Goal: Task Accomplishment & Management: Manage account settings

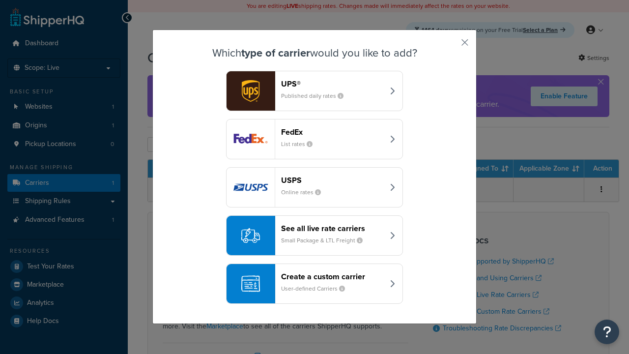
click at [332, 132] on header "FedEx" at bounding box center [332, 131] width 103 height 9
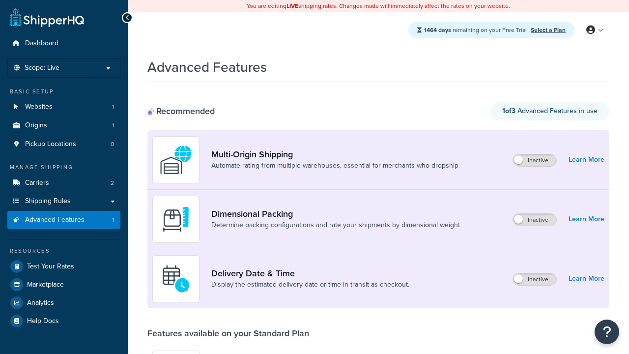
scroll to position [257, 0]
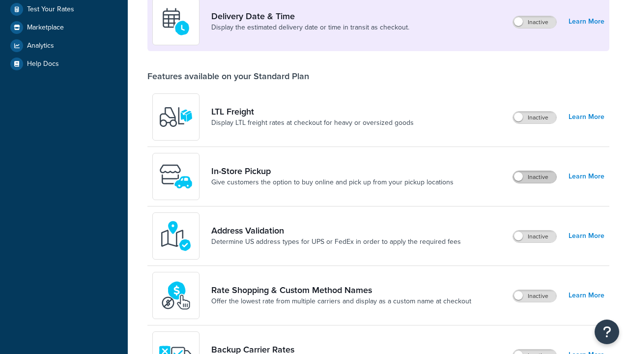
click at [534, 177] on label "Inactive" at bounding box center [534, 177] width 43 height 12
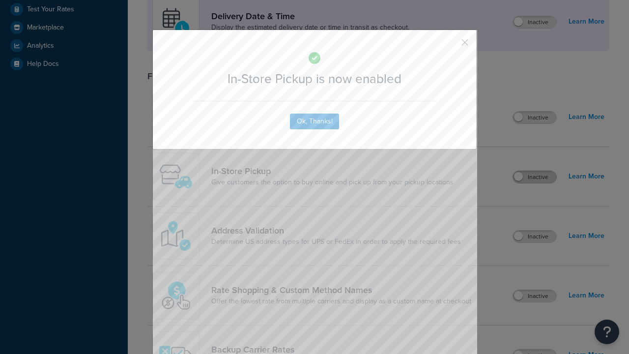
scroll to position [0, 0]
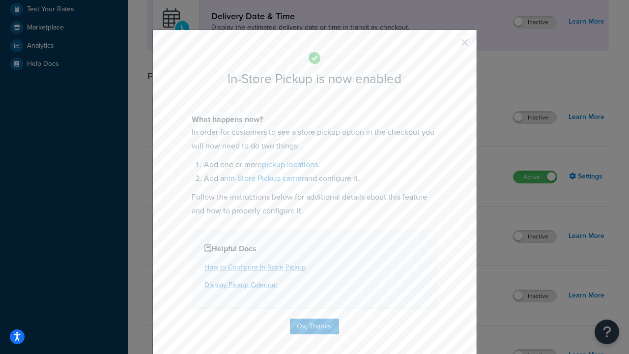
click at [450, 46] on button "button" at bounding box center [450, 46] width 2 height 2
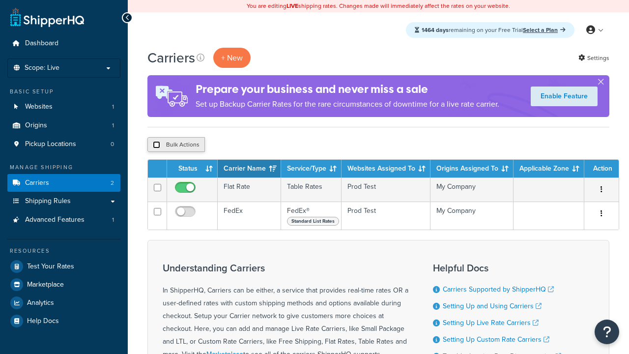
click at [156, 145] on input "checkbox" at bounding box center [156, 144] width 7 height 7
checkbox input "true"
click at [0, 0] on button "Delete" at bounding box center [0, 0] width 0 height 0
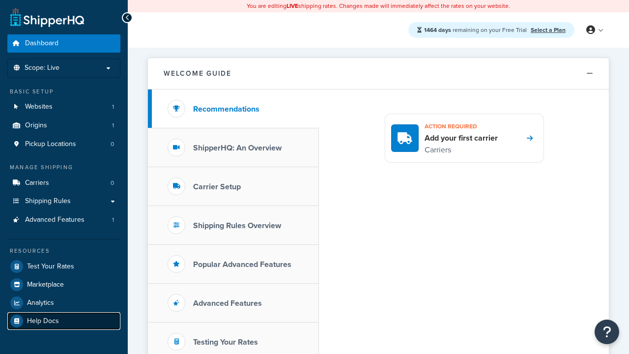
click at [64, 320] on link "Help Docs" at bounding box center [63, 321] width 113 height 18
